Goal: Entertainment & Leisure: Consume media (video, audio)

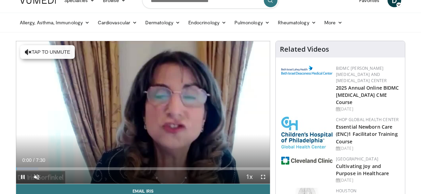
scroll to position [18, 0]
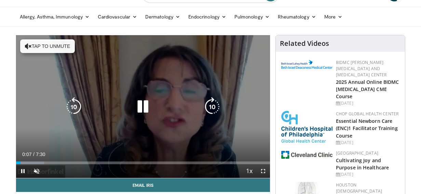
click at [48, 45] on button "Tap to unmute" at bounding box center [47, 46] width 55 height 14
click at [48, 45] on div "10 seconds Tap to unmute" at bounding box center [143, 106] width 254 height 142
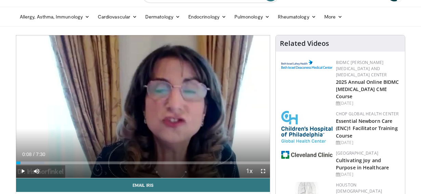
drag, startPoint x: 48, startPoint y: 45, endPoint x: 128, endPoint y: 111, distance: 103.5
click at [128, 111] on div "10 seconds Tap to unmute" at bounding box center [143, 106] width 254 height 142
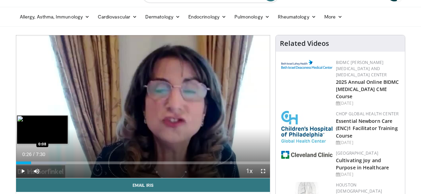
click at [21, 160] on div "Loaded : 19.80% 0:26 0:08" at bounding box center [143, 161] width 254 height 6
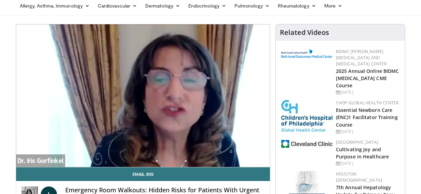
scroll to position [33, 0]
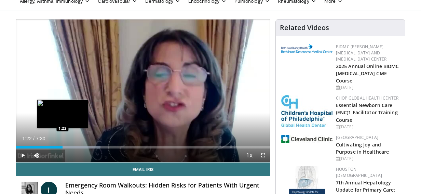
click at [62, 146] on div "Loaded : 33.30% 1:22 1:22" at bounding box center [143, 147] width 254 height 3
click at [58, 146] on div "Loaded : 33.30% 1:27 1:15" at bounding box center [143, 147] width 254 height 3
